Goal: Task Accomplishment & Management: Use online tool/utility

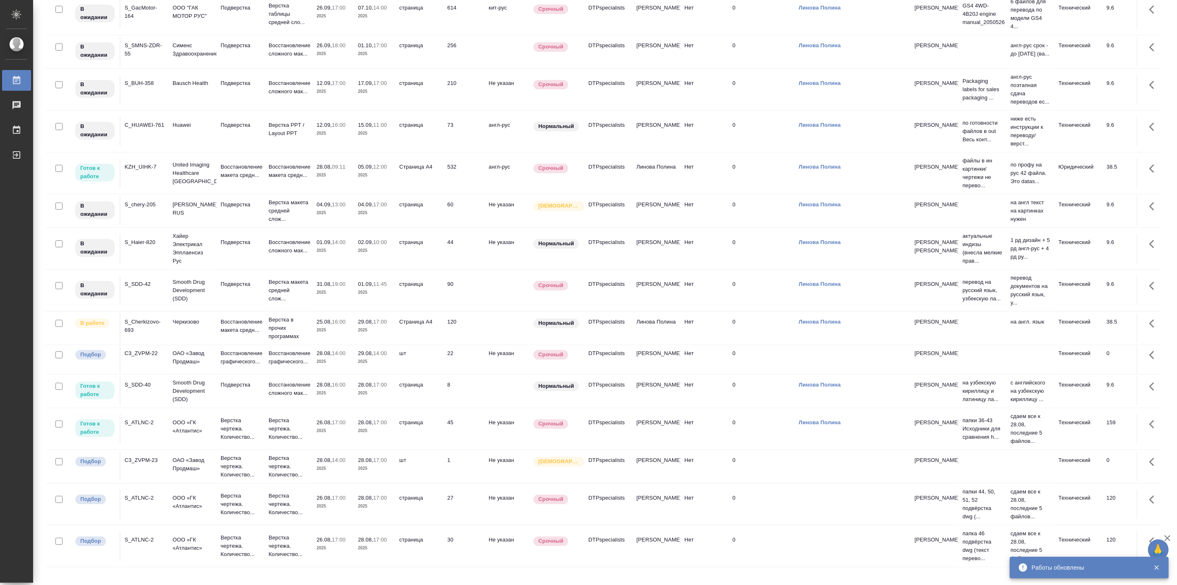
scroll to position [27, 0]
click at [244, 389] on p "Подверстка" at bounding box center [241, 384] width 40 height 8
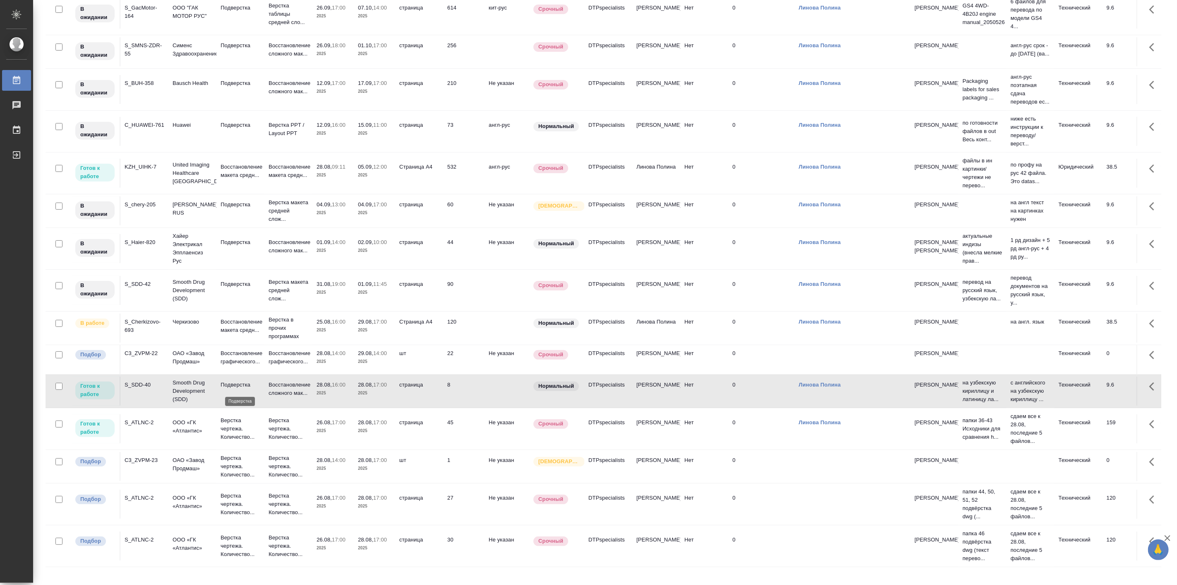
click at [244, 389] on p "Подверстка" at bounding box center [241, 384] width 40 height 8
click at [202, 435] on p "ООО «ГК «Атлантис»" at bounding box center [193, 426] width 40 height 17
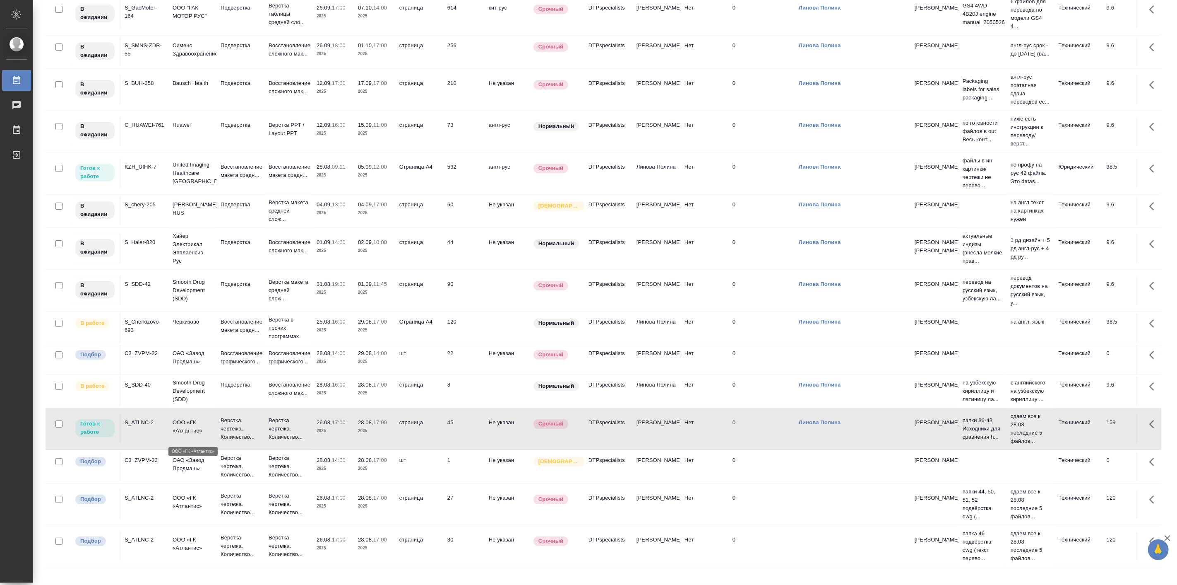
click at [202, 435] on p "ООО «ГК «Атлантис»" at bounding box center [193, 426] width 40 height 17
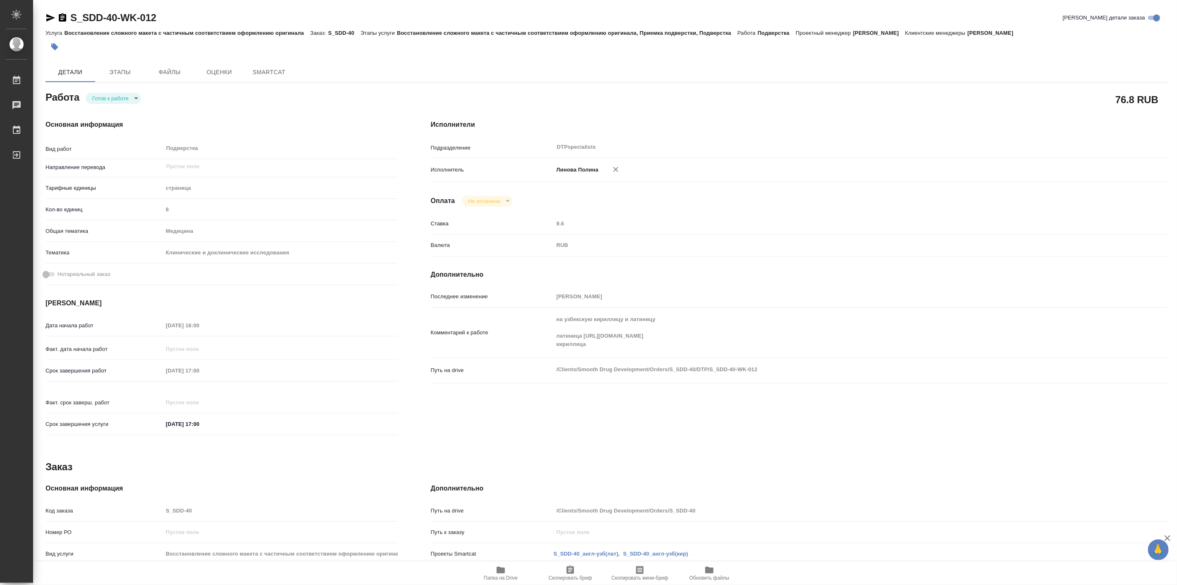
type textarea "x"
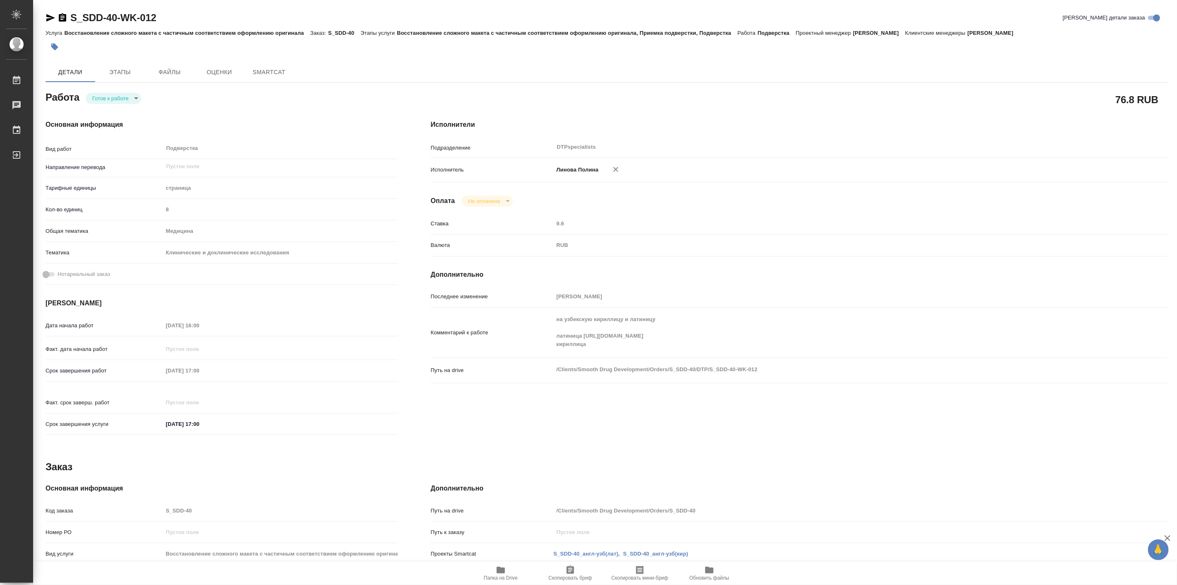
type textarea "x"
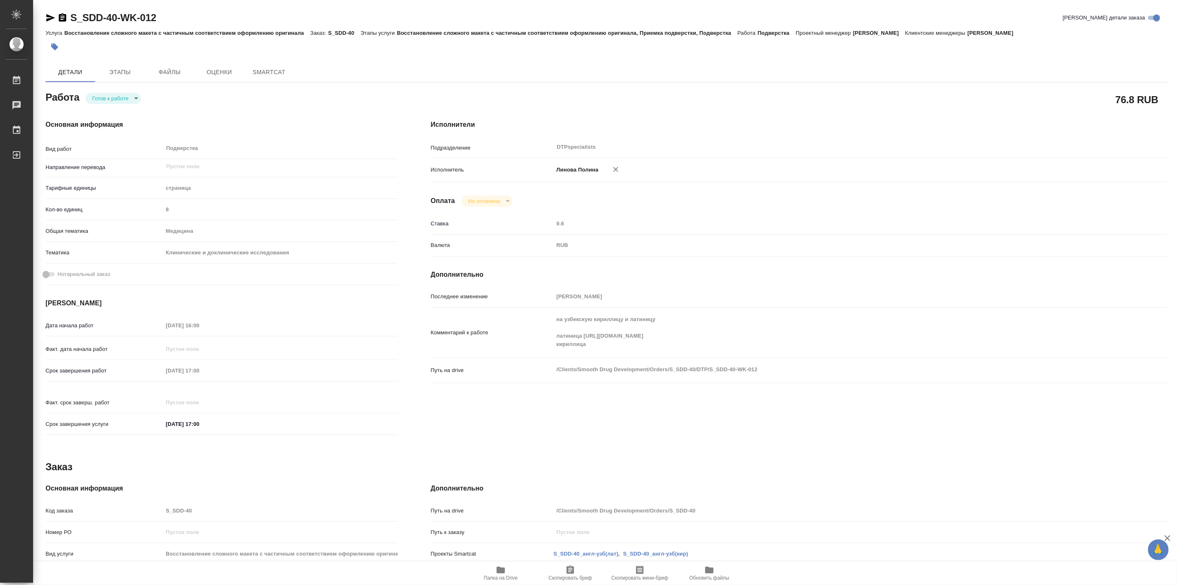
type textarea "x"
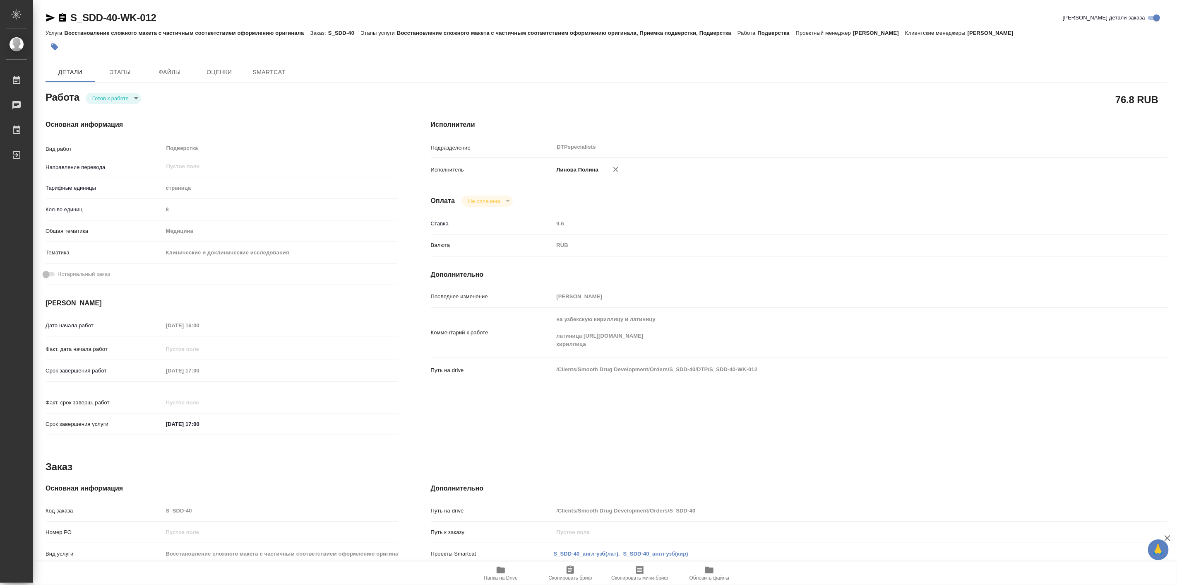
click at [96, 101] on body "🙏 .cls-1 fill:#fff; AWATERA Linova Polina Работы Чаты График Выйти S_SDD-40-WK-…" at bounding box center [588, 292] width 1177 height 585
type textarea "x"
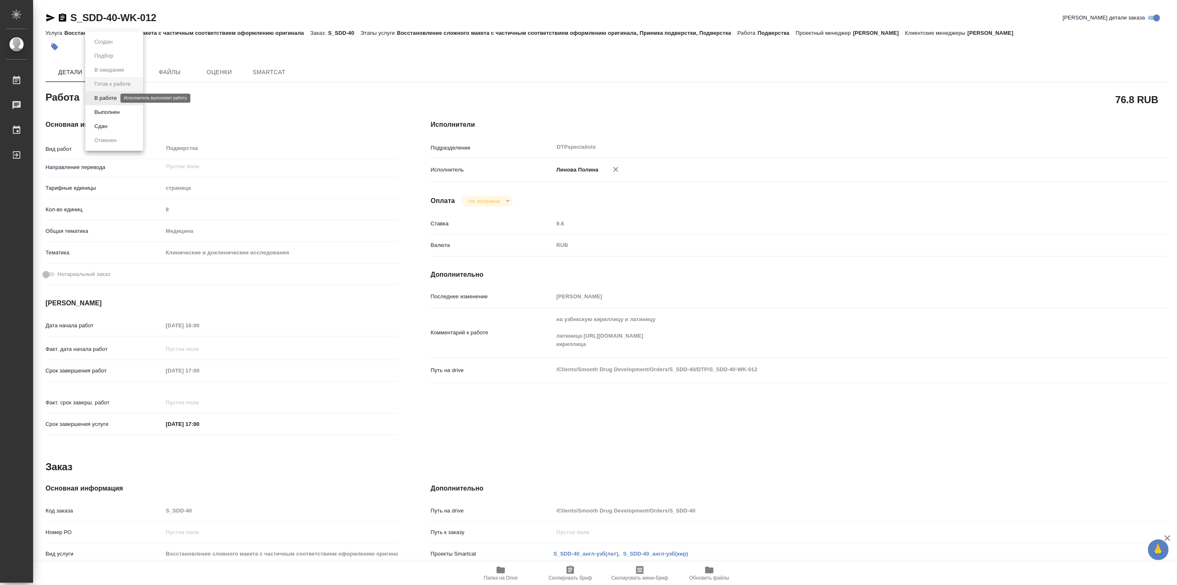
type textarea "x"
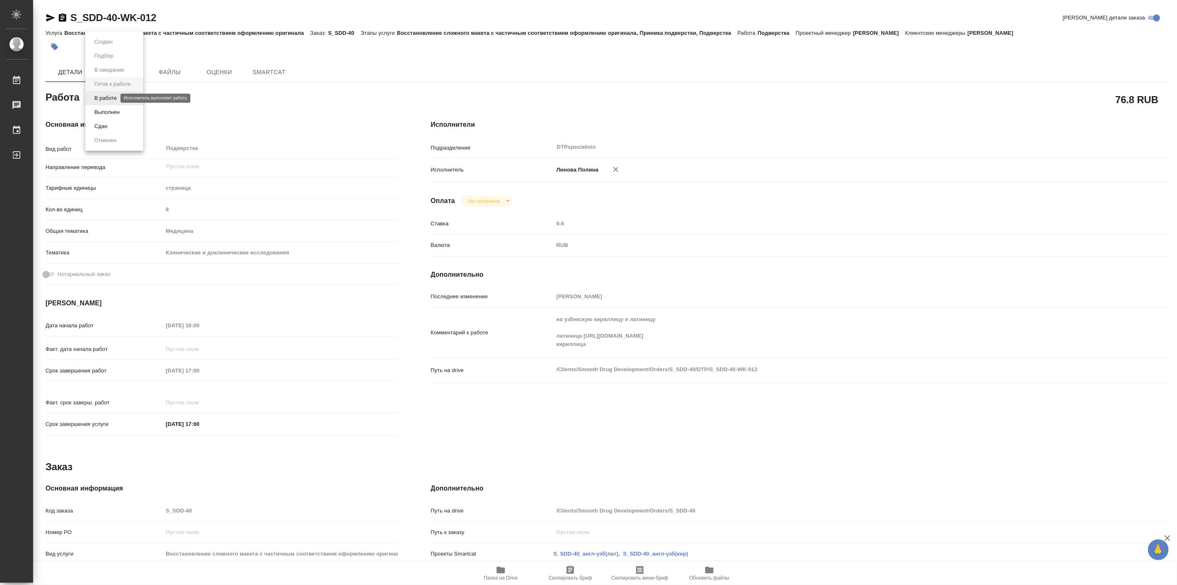
type textarea "x"
click at [107, 101] on button "В работе" at bounding box center [105, 98] width 27 height 9
type textarea "x"
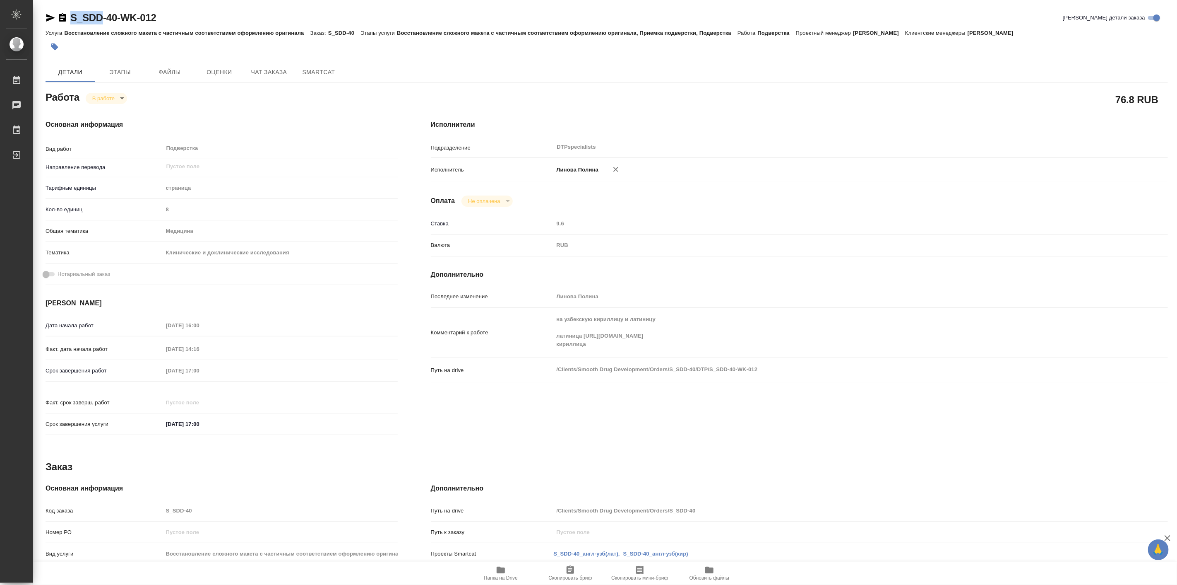
type textarea "x"
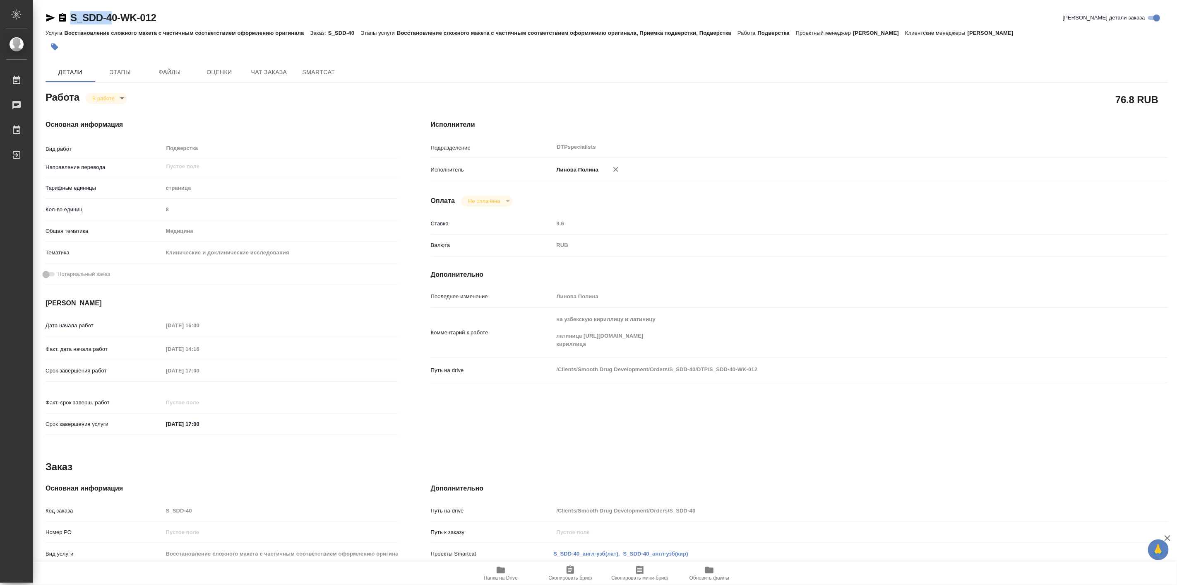
type textarea "x"
drag, startPoint x: 68, startPoint y: 2, endPoint x: 117, endPoint y: 18, distance: 51.3
click at [117, 18] on div "S_SDD-40-WK-012 Кратко детали заказа Услуга Восстановление сложного макета с ча…" at bounding box center [607, 352] width 1132 height 705
type textarea "x"
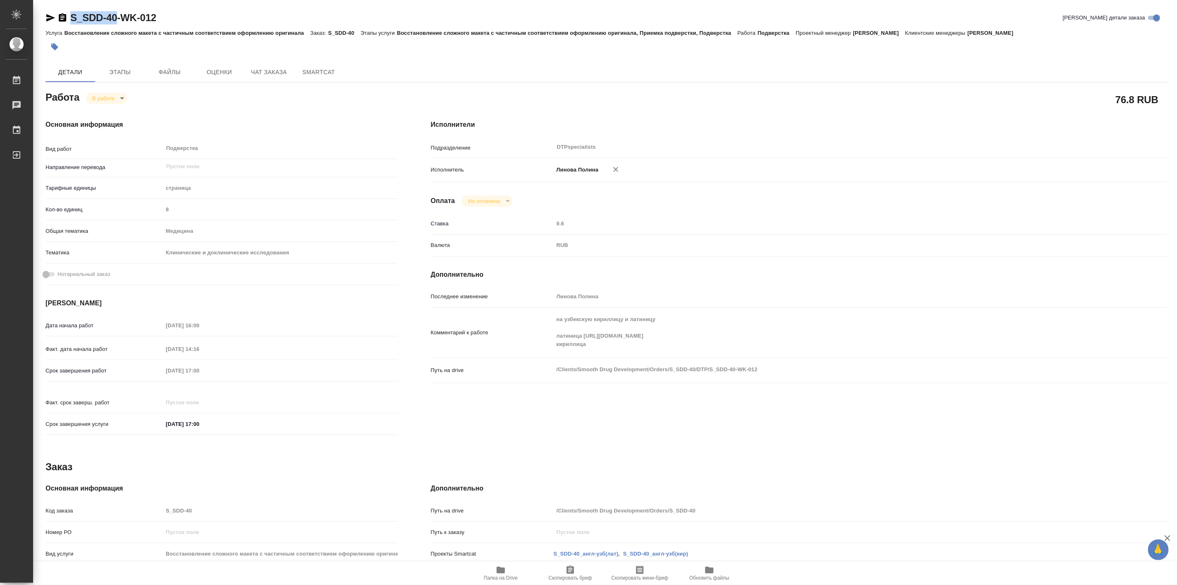
type textarea "x"
copy link "S_SDD-40"
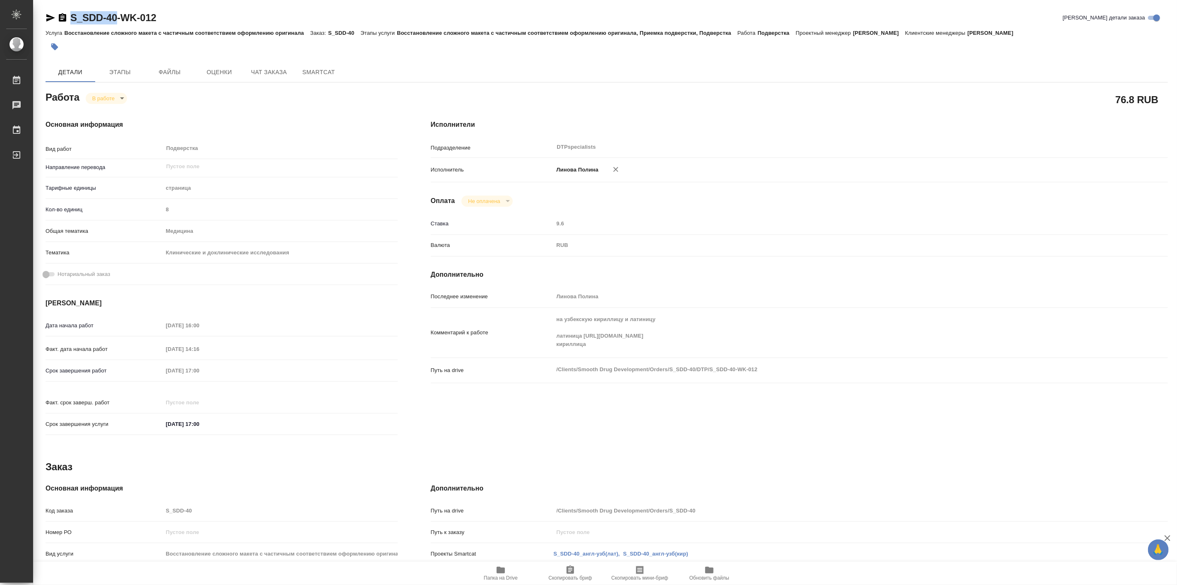
type textarea "x"
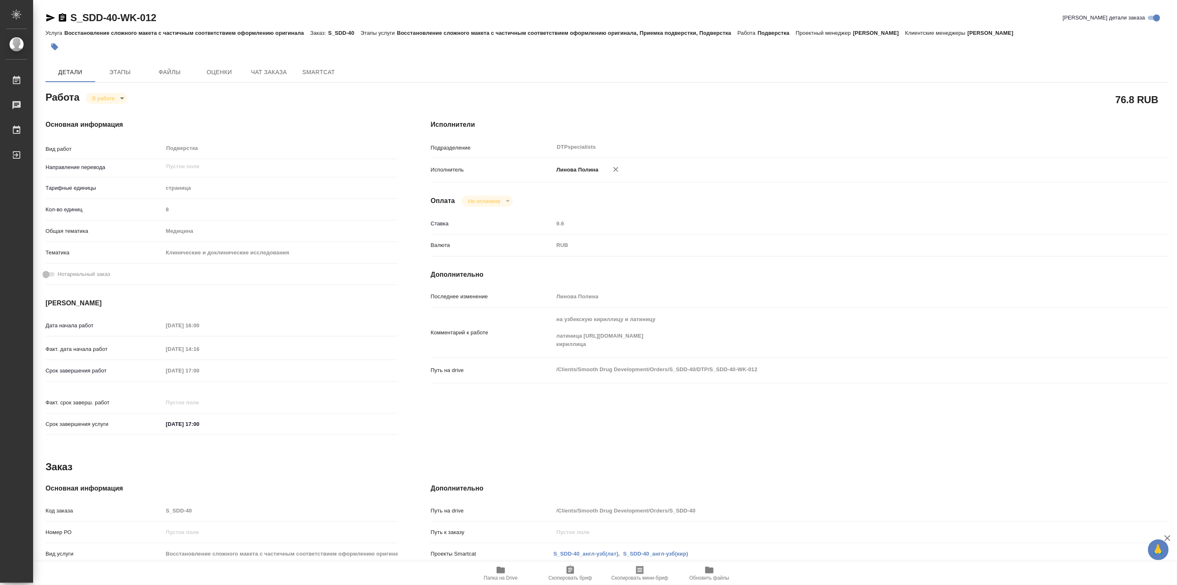
click at [505, 576] on span "Папка на Drive" at bounding box center [501, 578] width 34 height 6
type textarea "x"
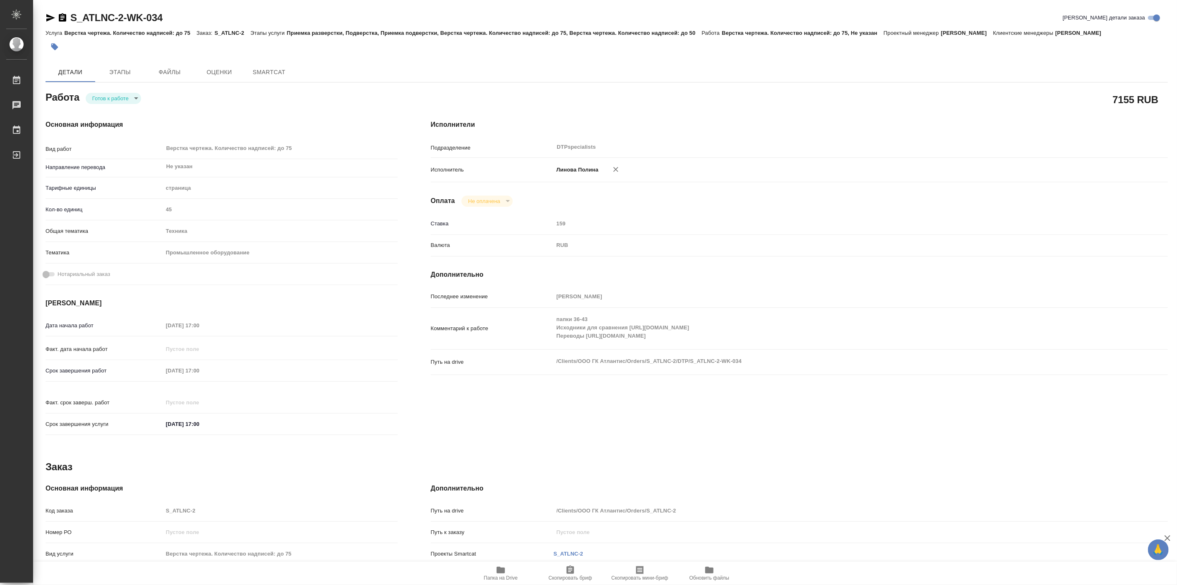
type textarea "x"
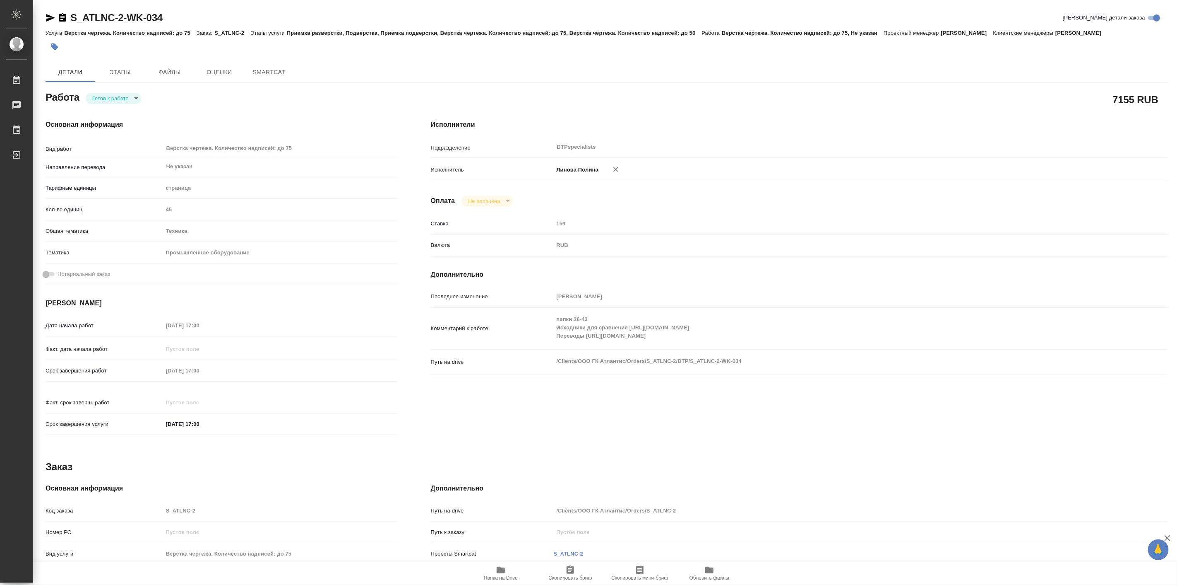
type textarea "x"
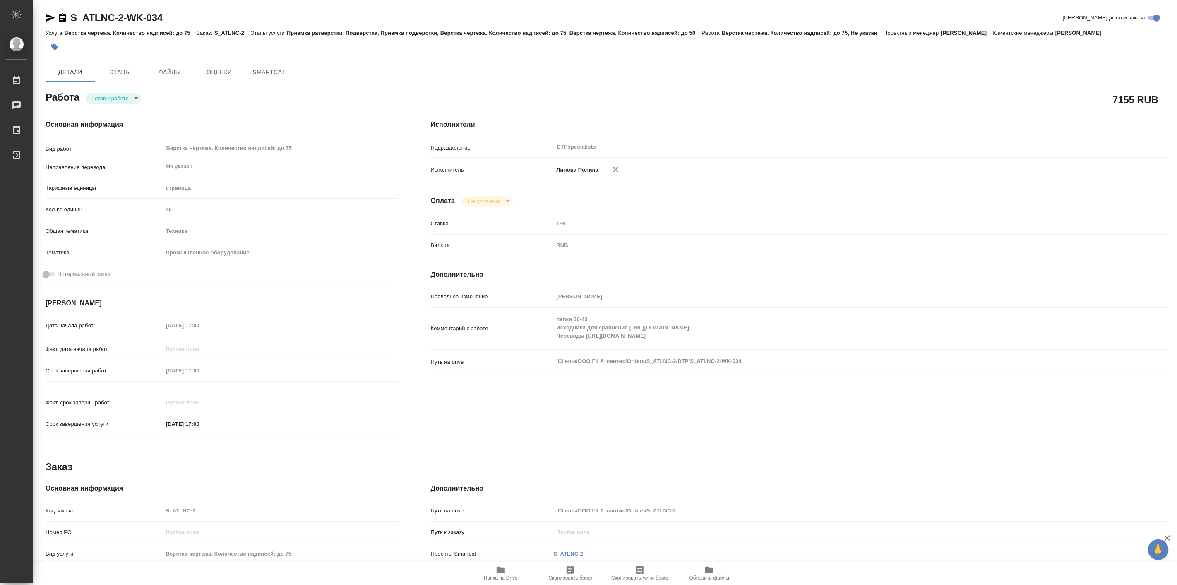
type textarea "x"
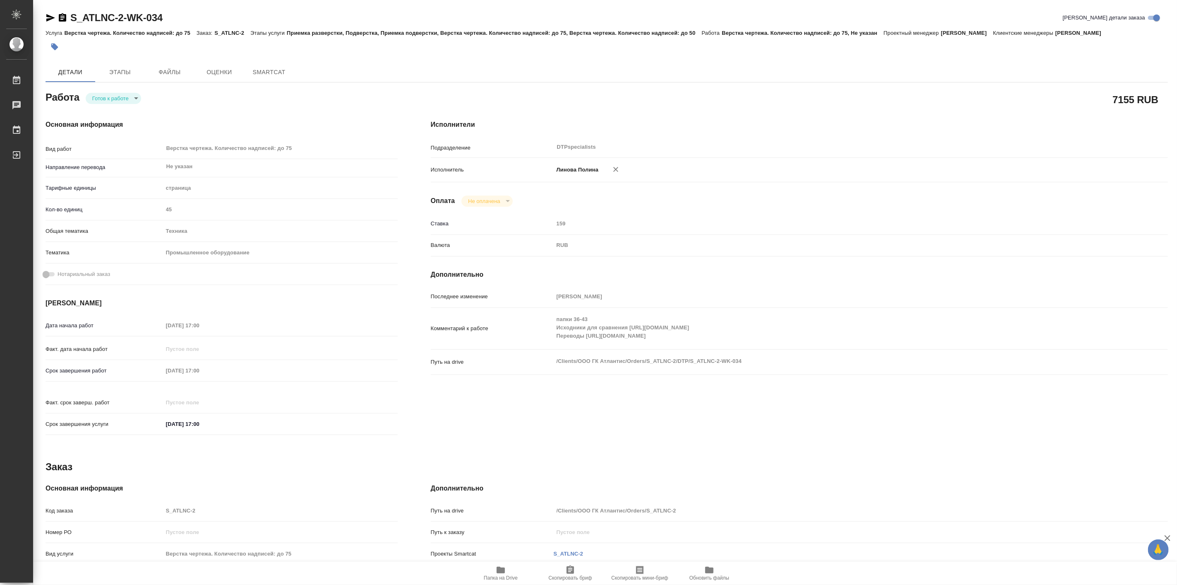
type textarea "x"
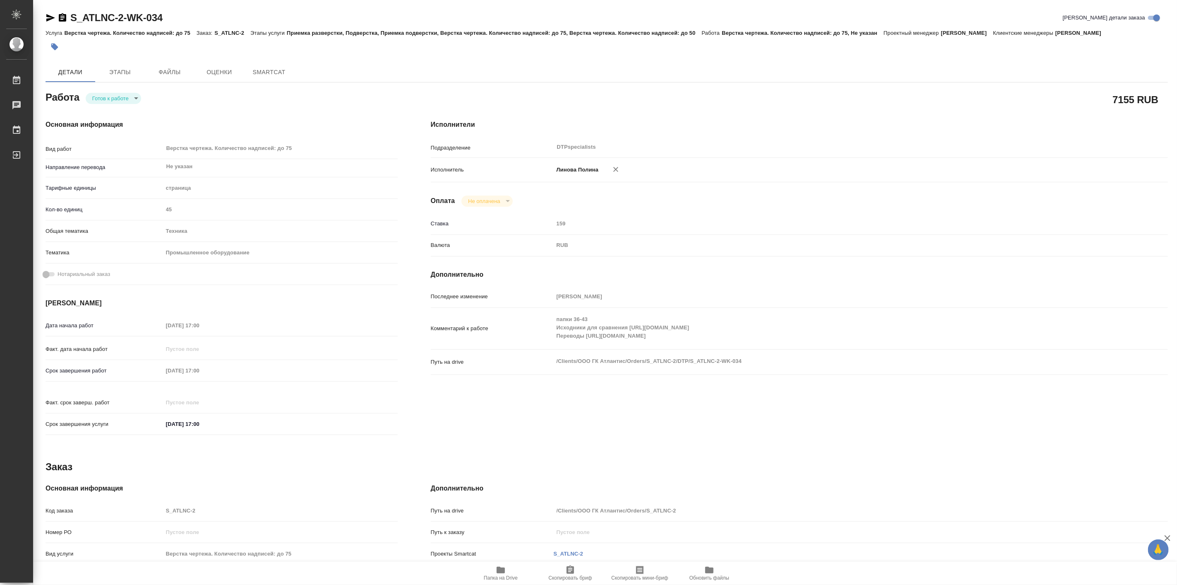
type textarea "x"
click at [129, 105] on div "Основная информация Вид работ Верстка чертежа. Количество надписей: до 75 x ​ Н…" at bounding box center [221, 280] width 385 height 354
type textarea "x"
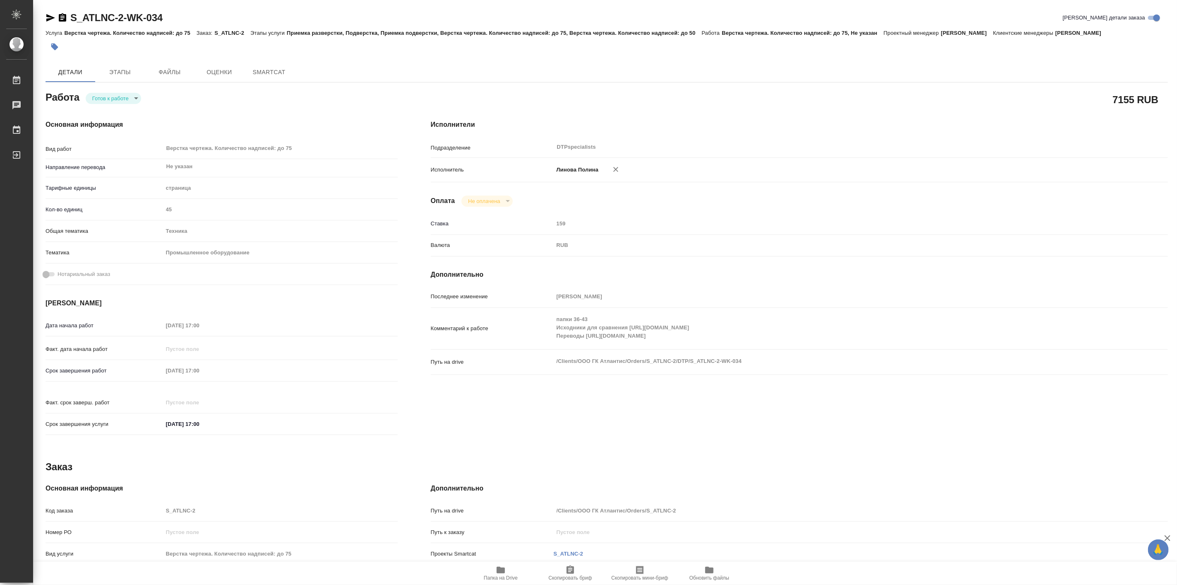
type textarea "x"
click at [126, 98] on body "🙏 .cls-1 fill:#fff; AWATERA Linova Polina Работы Чаты График Выйти S_ATLNC-2-WK…" at bounding box center [588, 292] width 1177 height 585
type textarea "x"
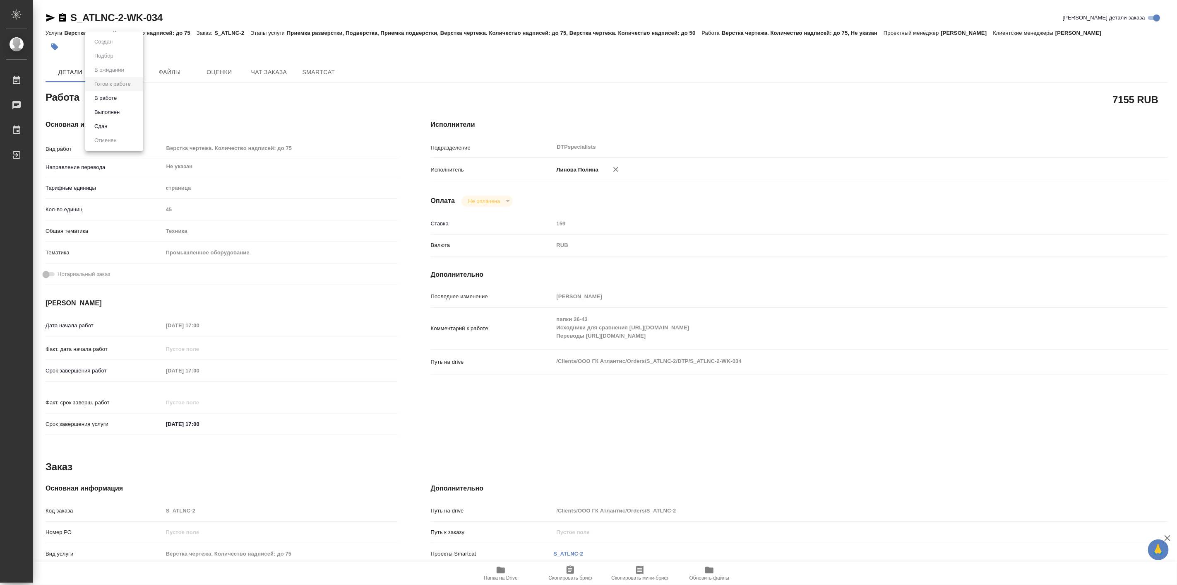
type textarea "x"
click at [125, 98] on li "В работе" at bounding box center [114, 98] width 58 height 14
type textarea "x"
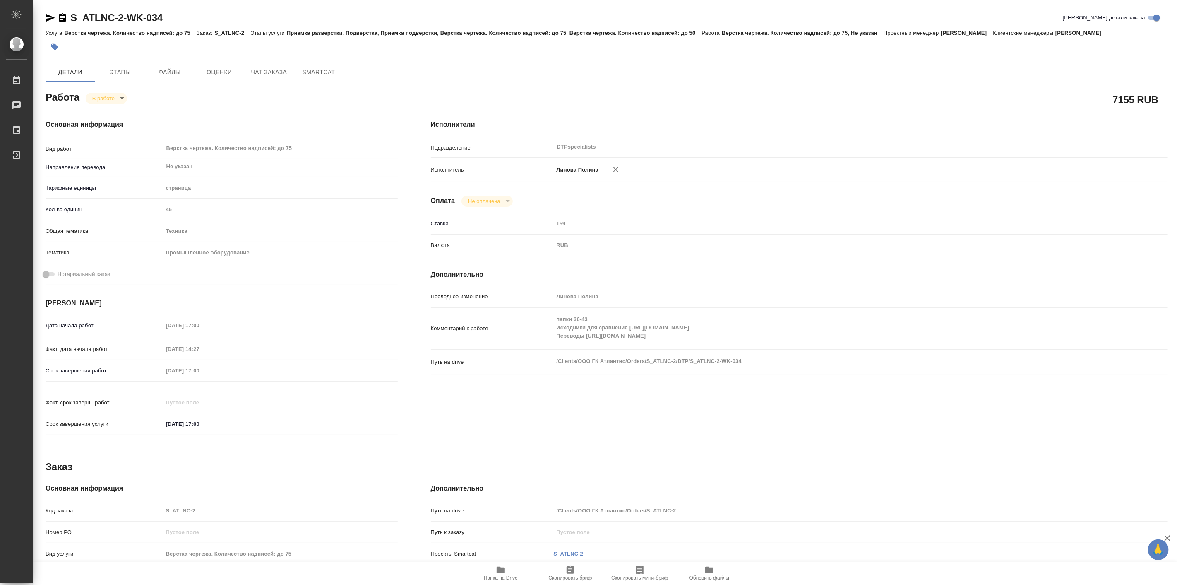
type textarea "x"
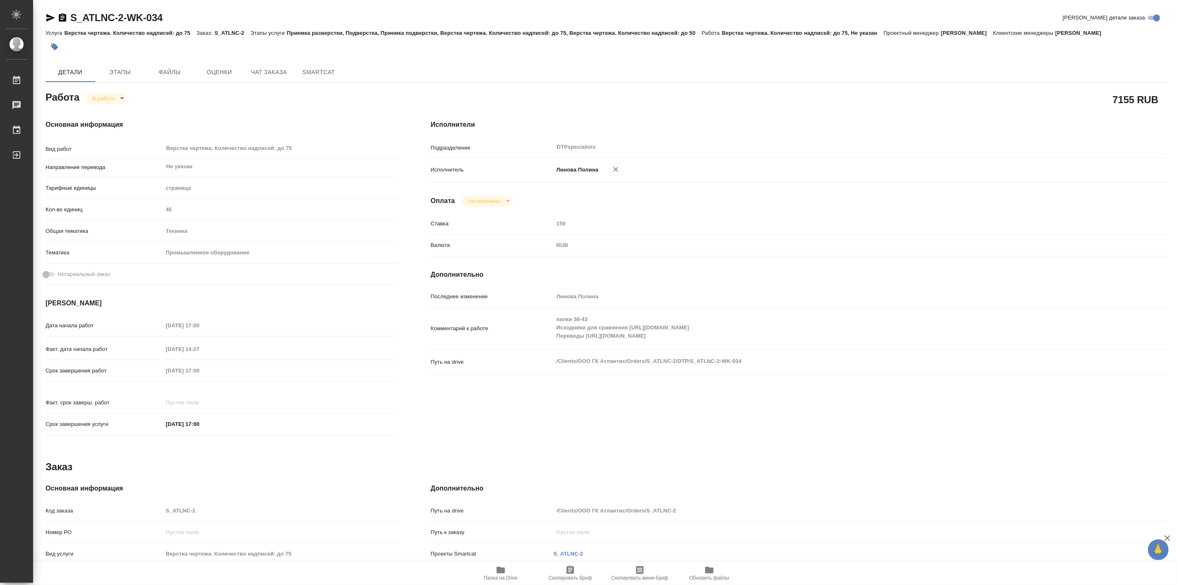
type textarea "x"
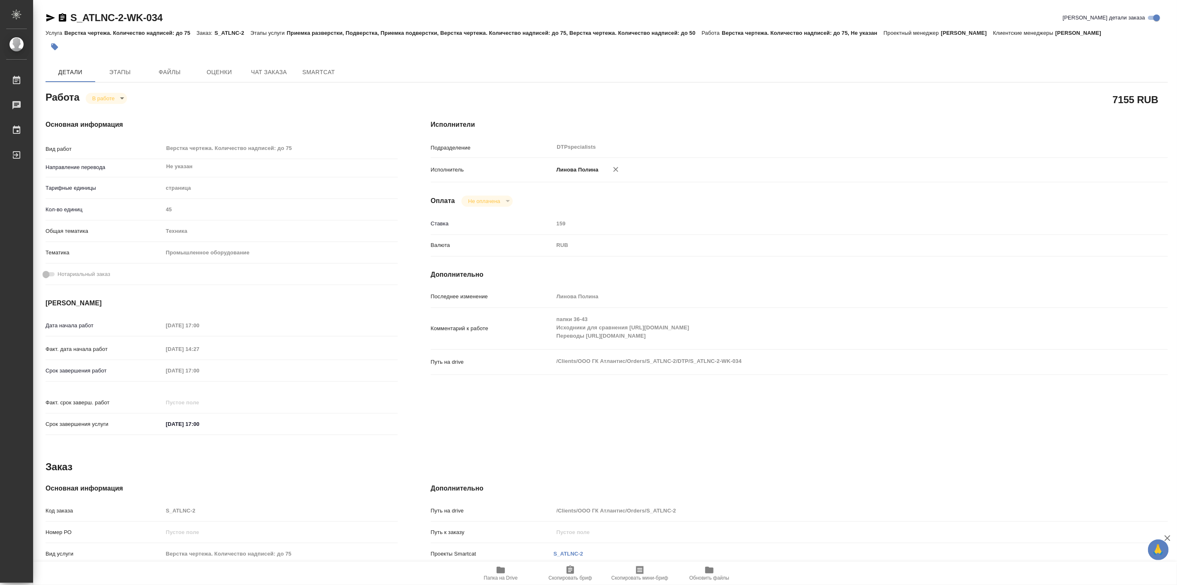
type textarea "x"
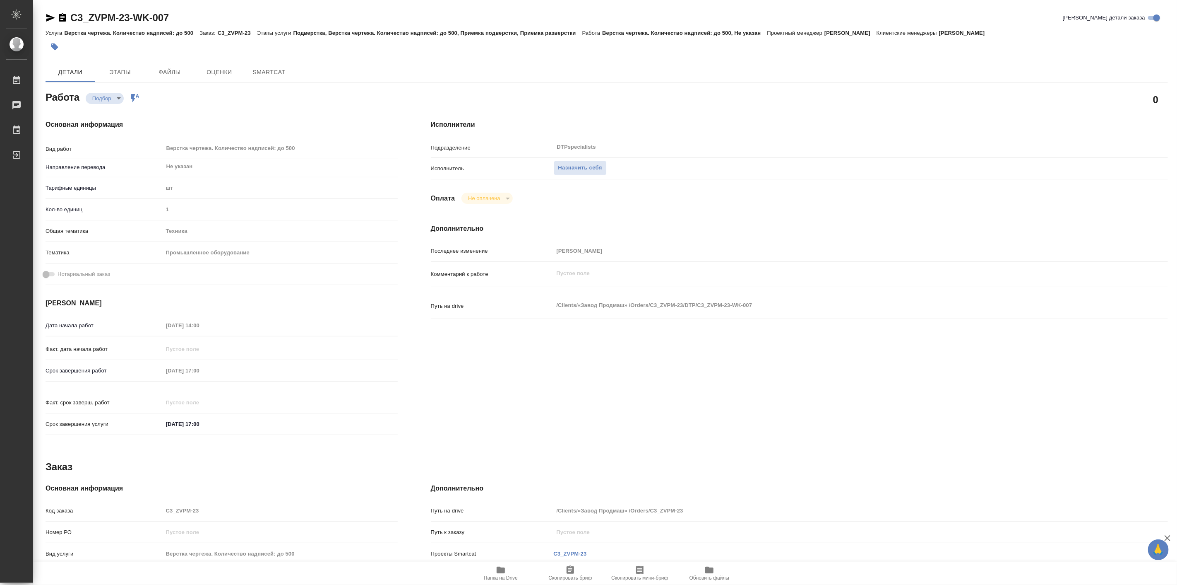
type textarea "x"
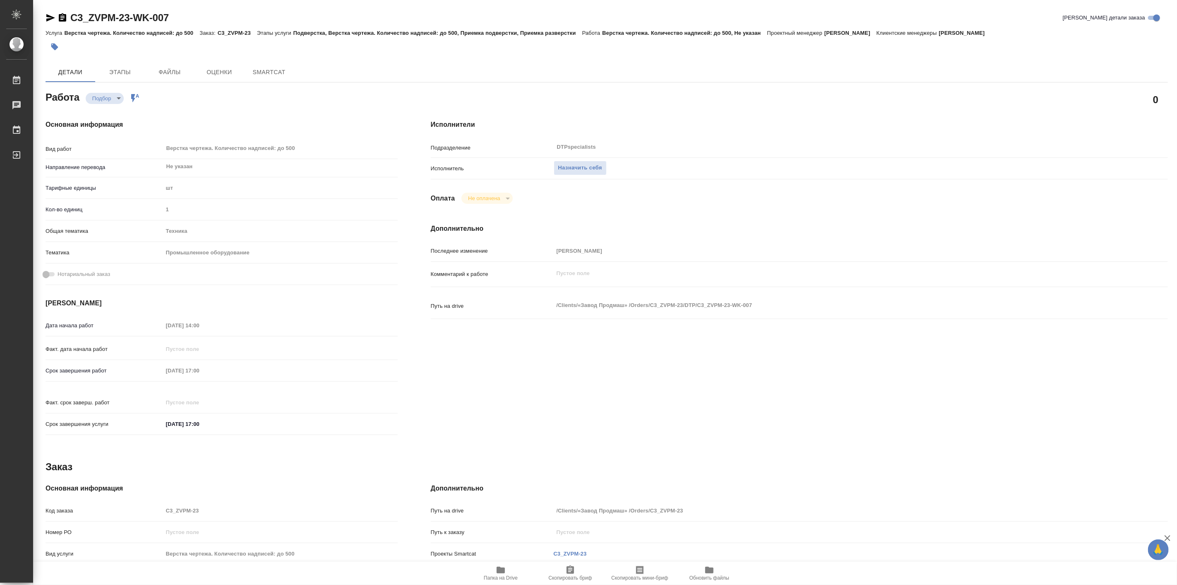
type textarea "x"
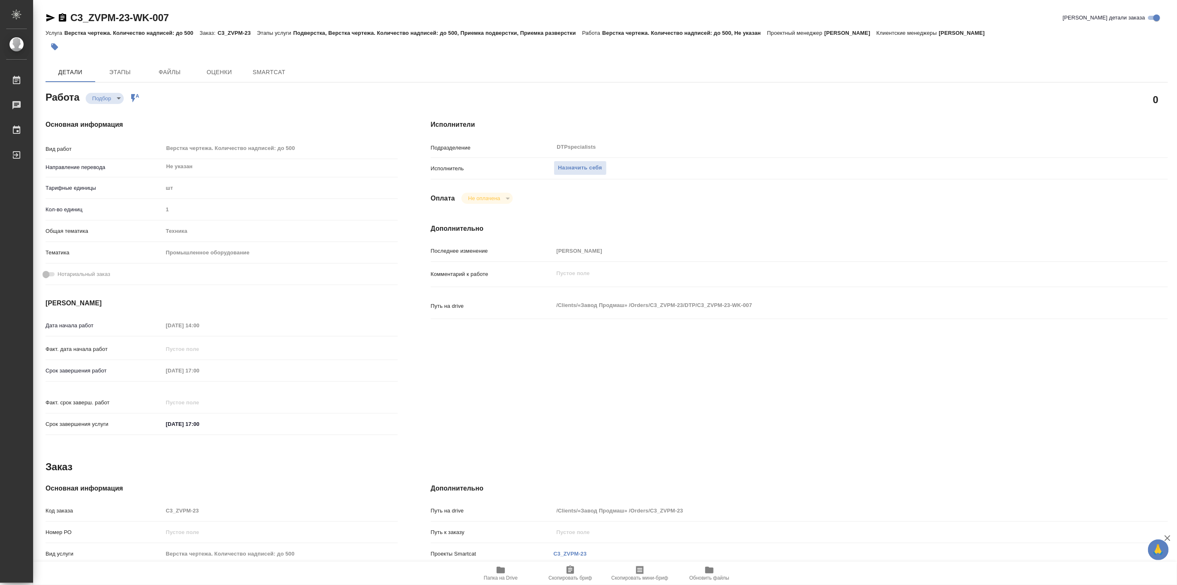
type textarea "x"
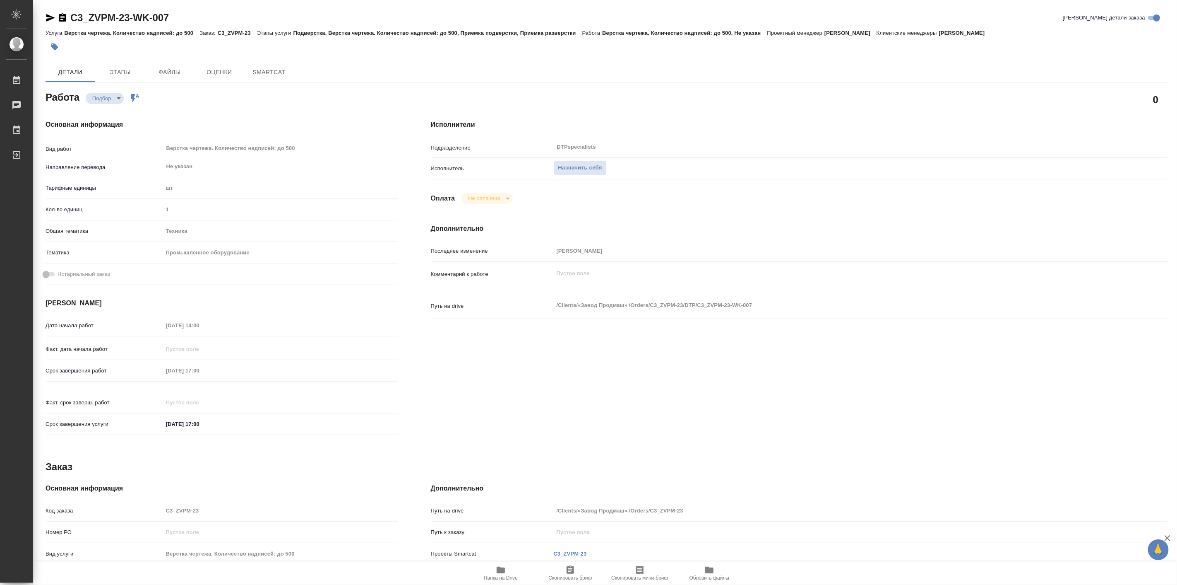
type textarea "x"
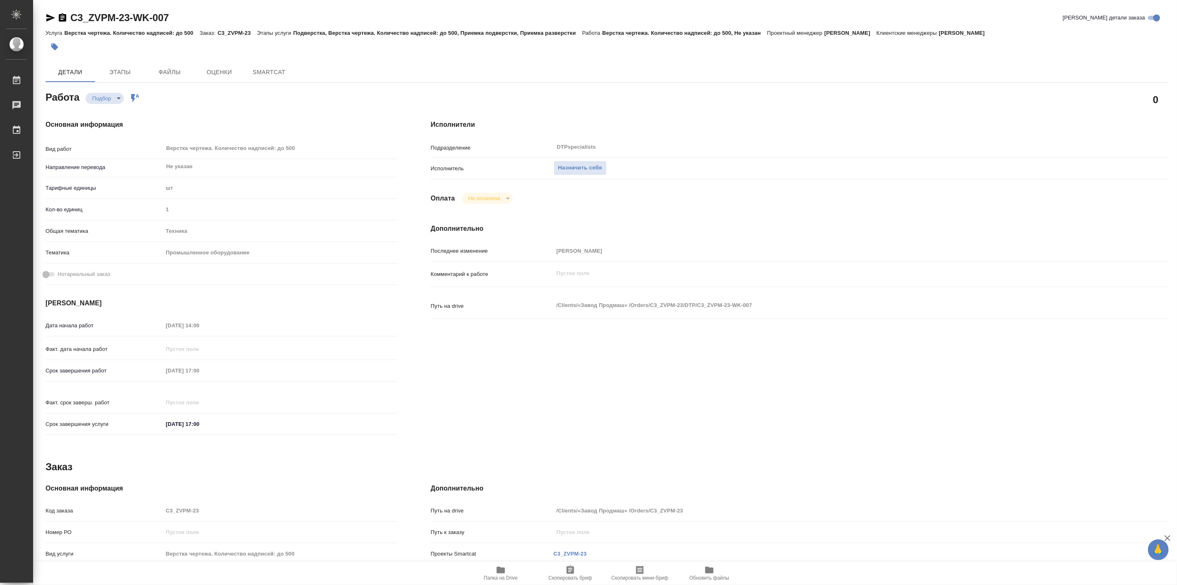
type textarea "x"
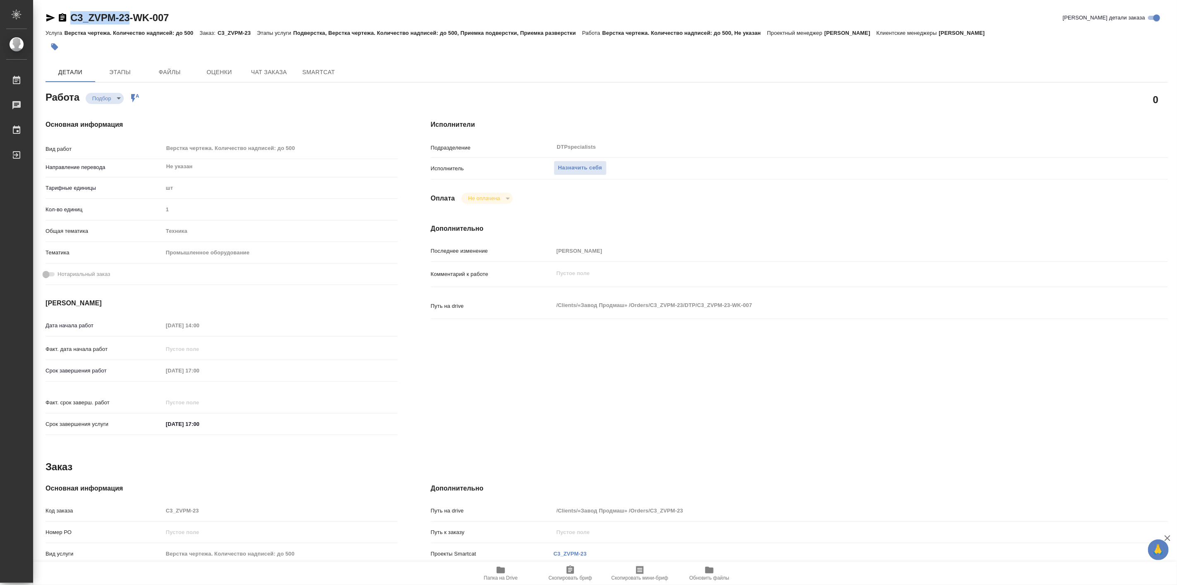
type textarea "x"
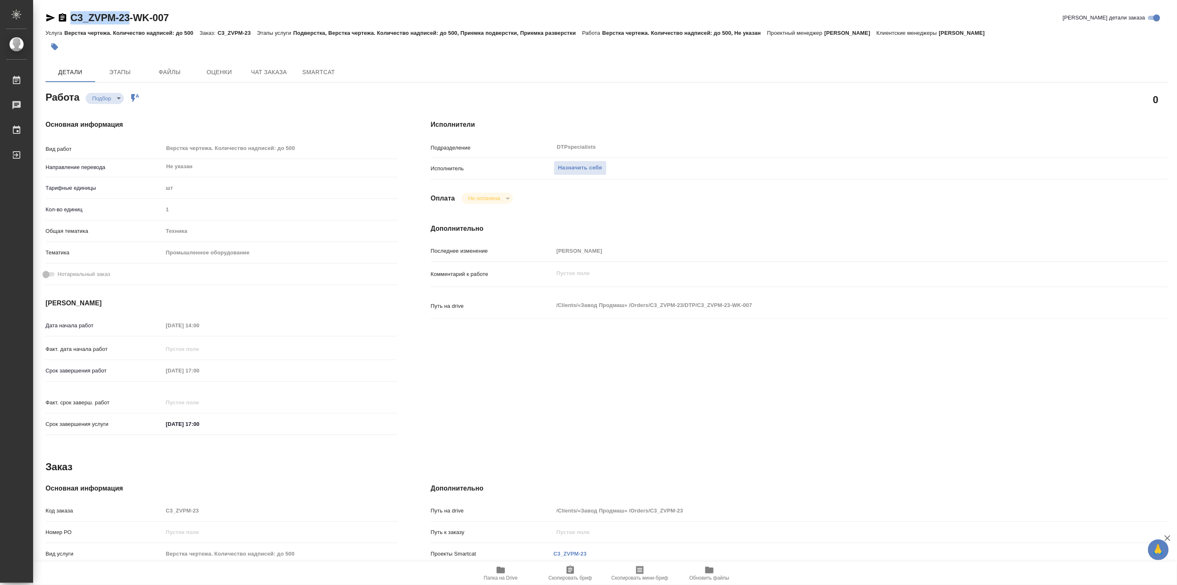
drag, startPoint x: 68, startPoint y: 7, endPoint x: 131, endPoint y: 17, distance: 63.3
click at [131, 17] on div "C3_ZVPM-23-WK-007 Кратко детали заказа [PERSON_NAME] Верстка чертежа. Количеств…" at bounding box center [607, 352] width 1132 height 705
type textarea "x"
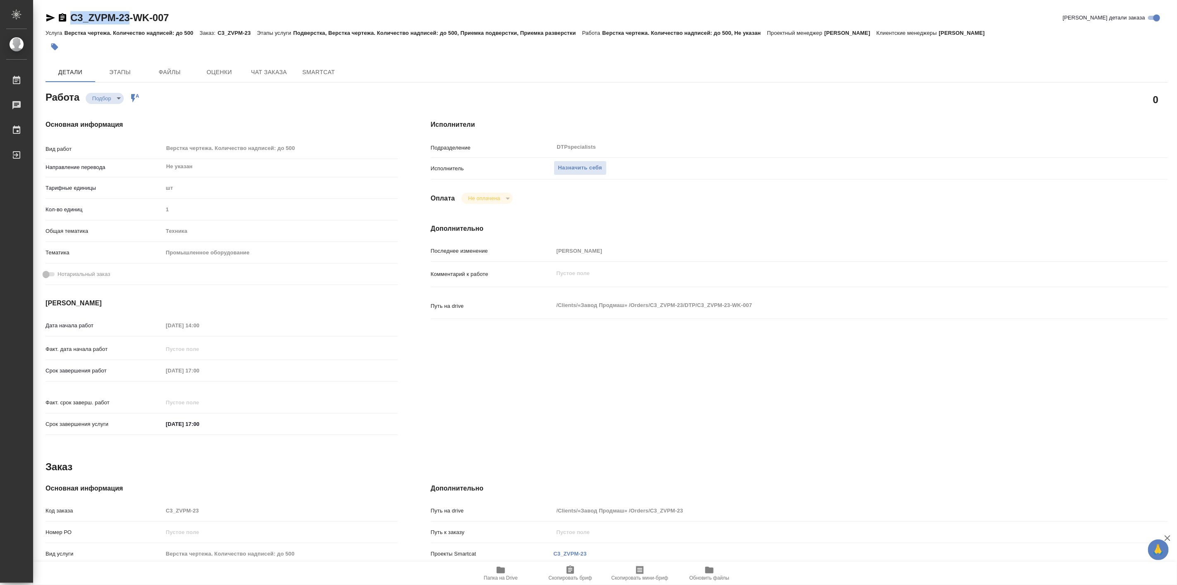
type textarea "x"
copy link "C3_ZVPM-23"
click at [507, 570] on span "Папка на Drive" at bounding box center [501, 573] width 60 height 16
